Goal: Task Accomplishment & Management: Use online tool/utility

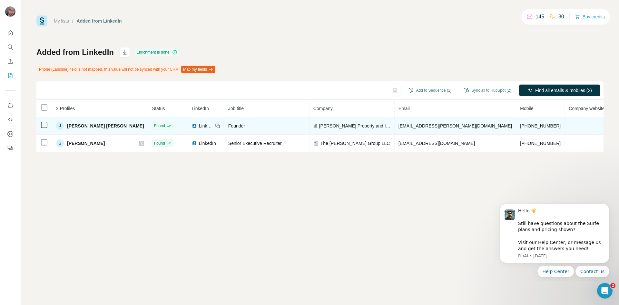
click at [517, 126] on td "[PHONE_NUMBER]" at bounding box center [541, 125] width 49 height 17
copy span "[PHONE_NUMBER]"
